Goal: Information Seeking & Learning: Learn about a topic

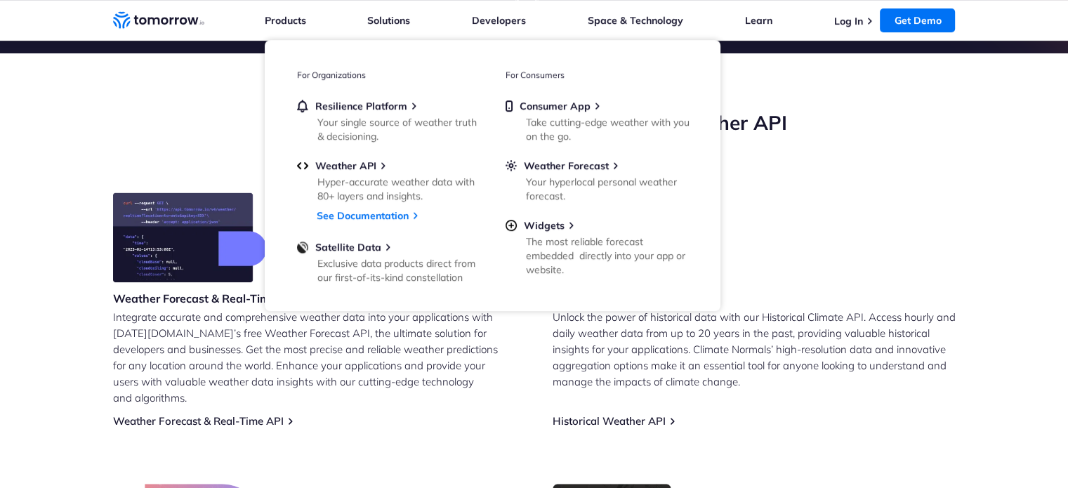
scroll to position [454, 0]
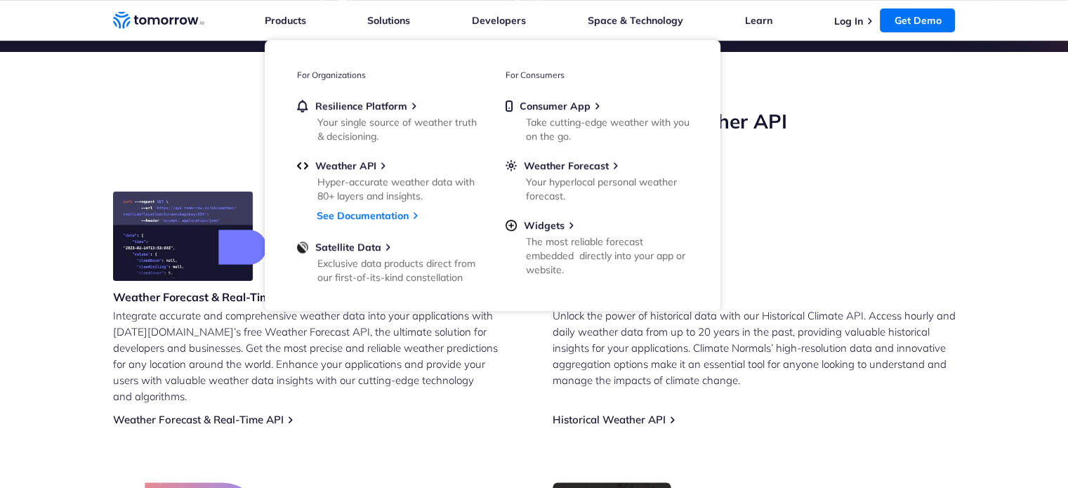
click at [34, 326] on section "Leverage Tomorrow.io’s Free Weather API Weather Forecast & Real-Time API Integr…" at bounding box center [534, 405] width 1068 height 706
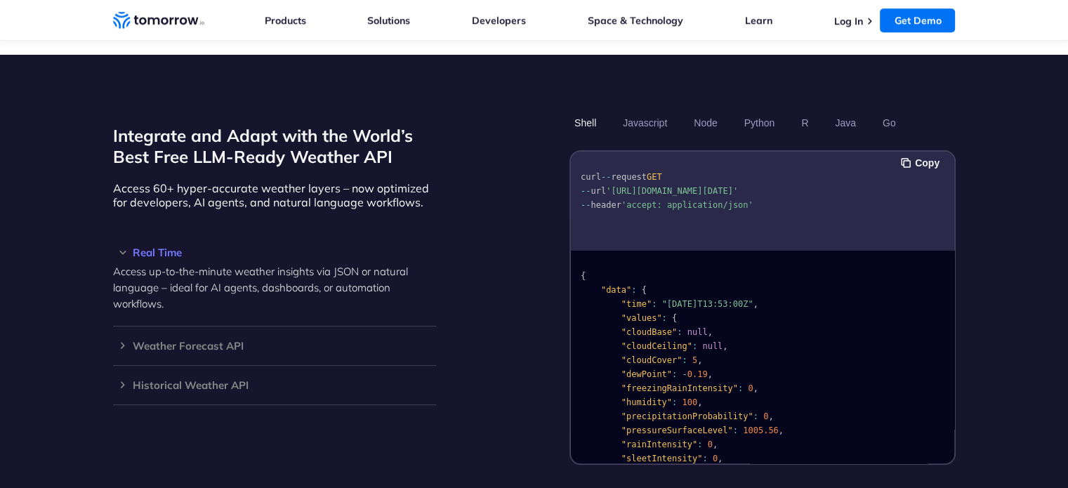
scroll to position [1132, 0]
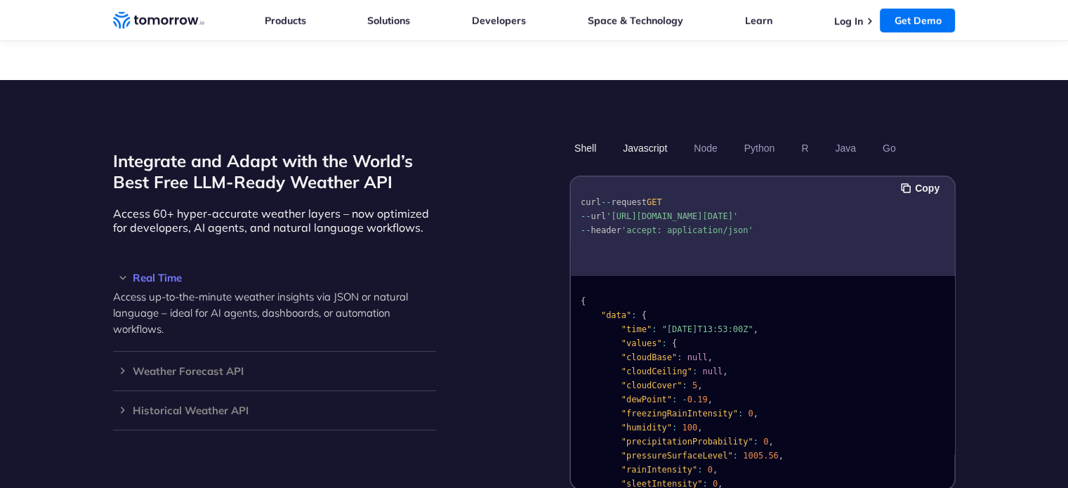
click at [652, 138] on button "Javascript" at bounding box center [645, 148] width 54 height 24
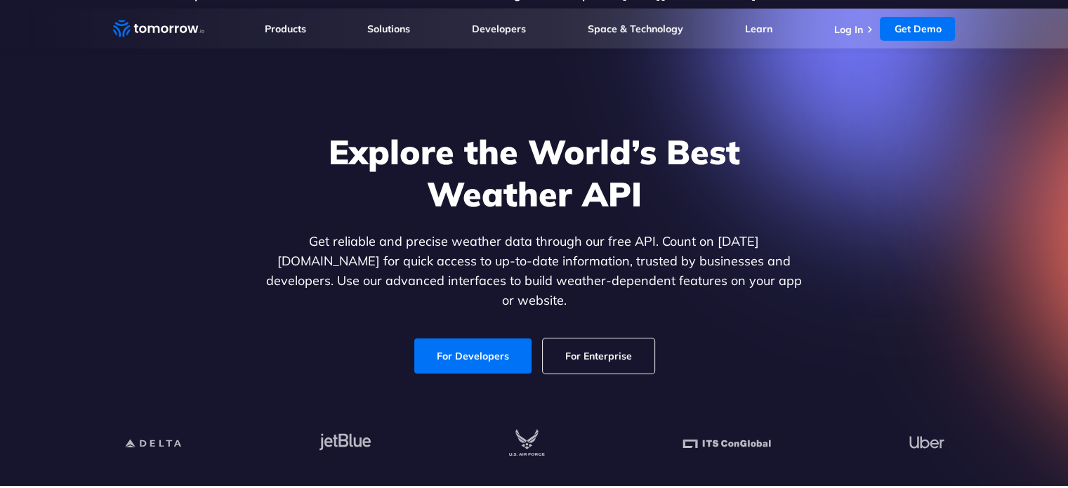
scroll to position [0, 0]
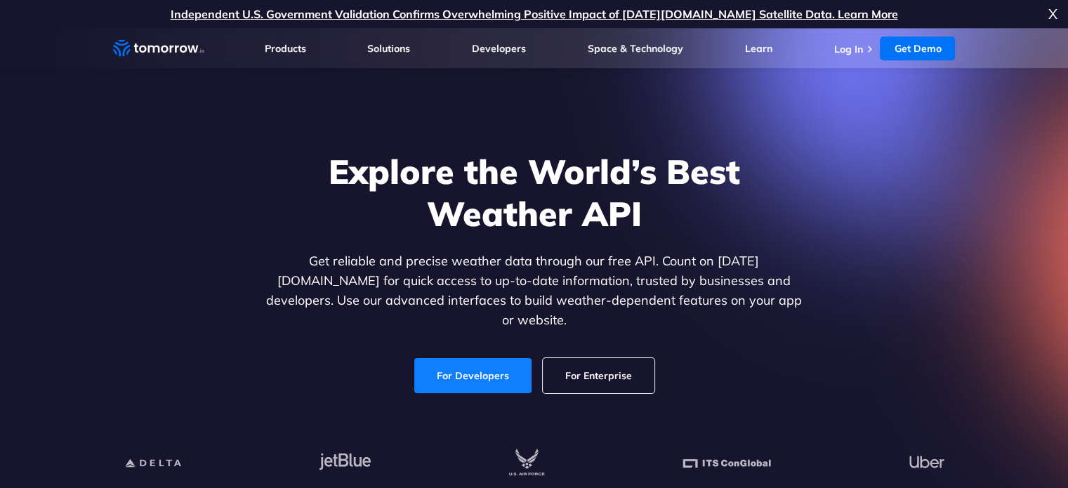
click at [509, 358] on link "For Developers" at bounding box center [472, 375] width 117 height 35
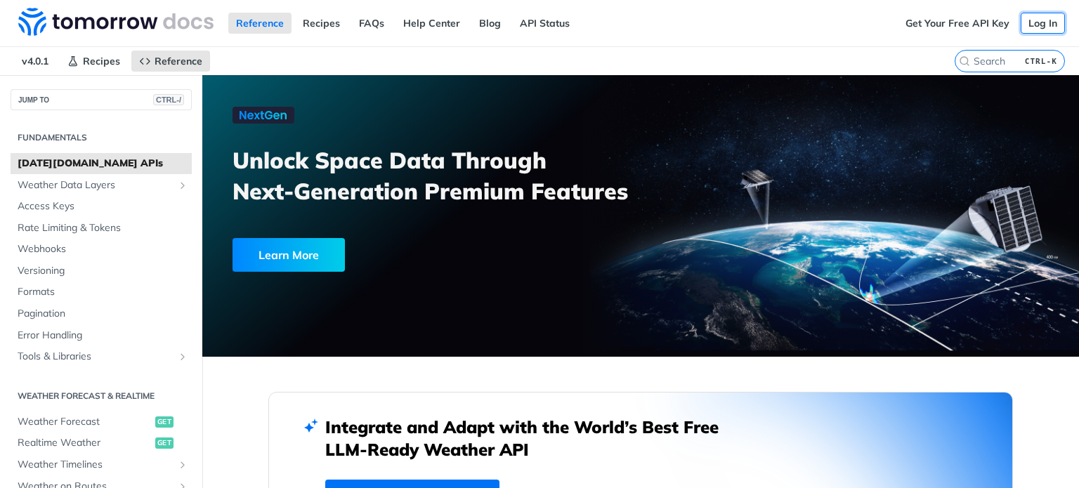
click at [1046, 22] on link "Log In" at bounding box center [1043, 23] width 44 height 21
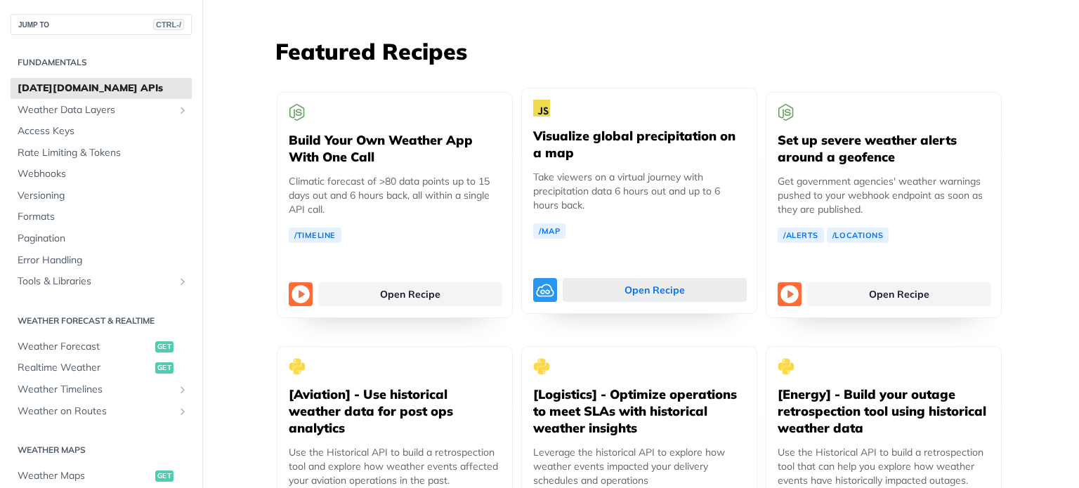
scroll to position [2579, 0]
